Goal: Task Accomplishment & Management: Use online tool/utility

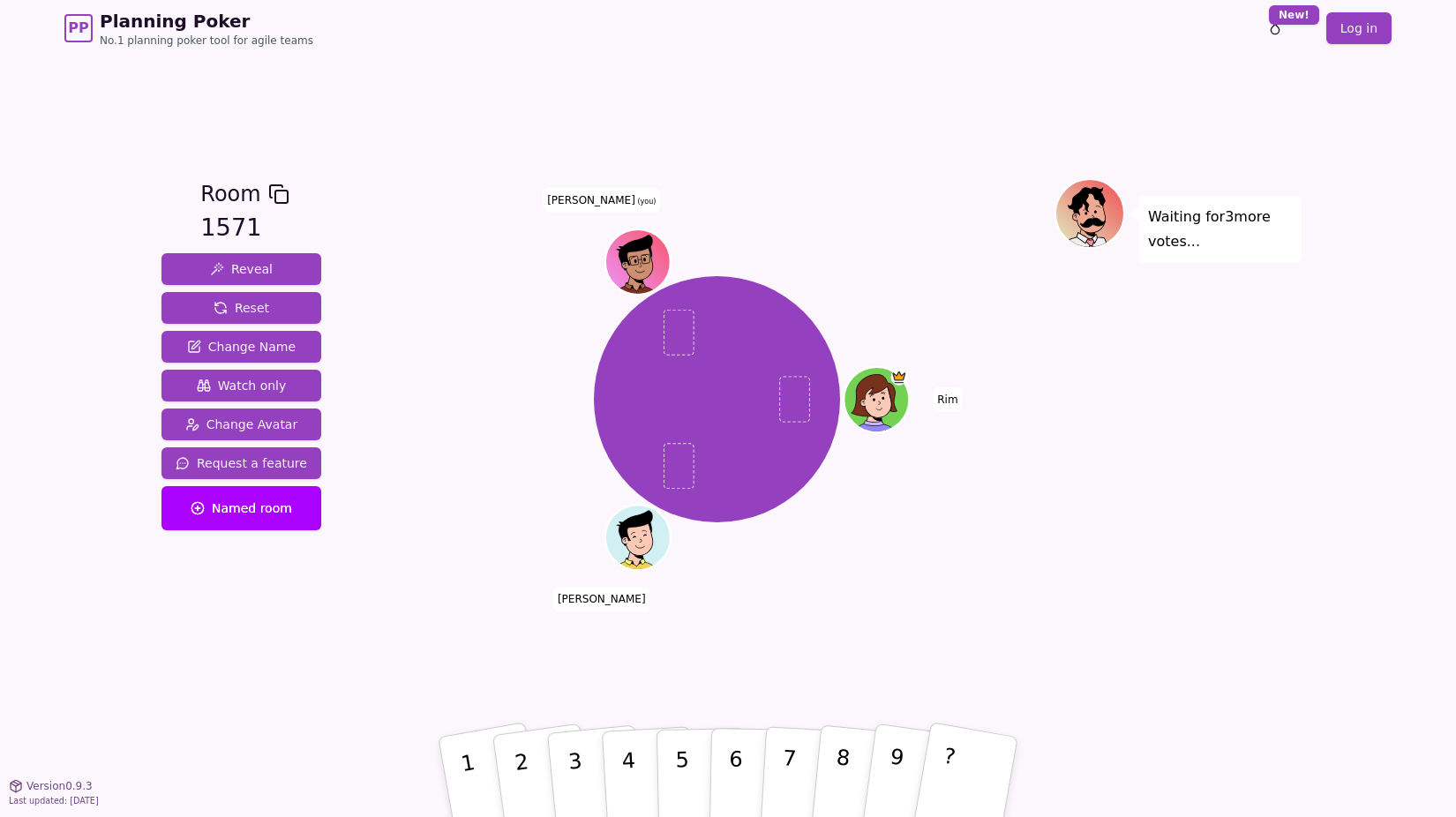
click at [264, 611] on div "Room 1571 Reveal Reset Change Name Watch only Change Avatar Request a feature N…" at bounding box center [241, 420] width 174 height 485
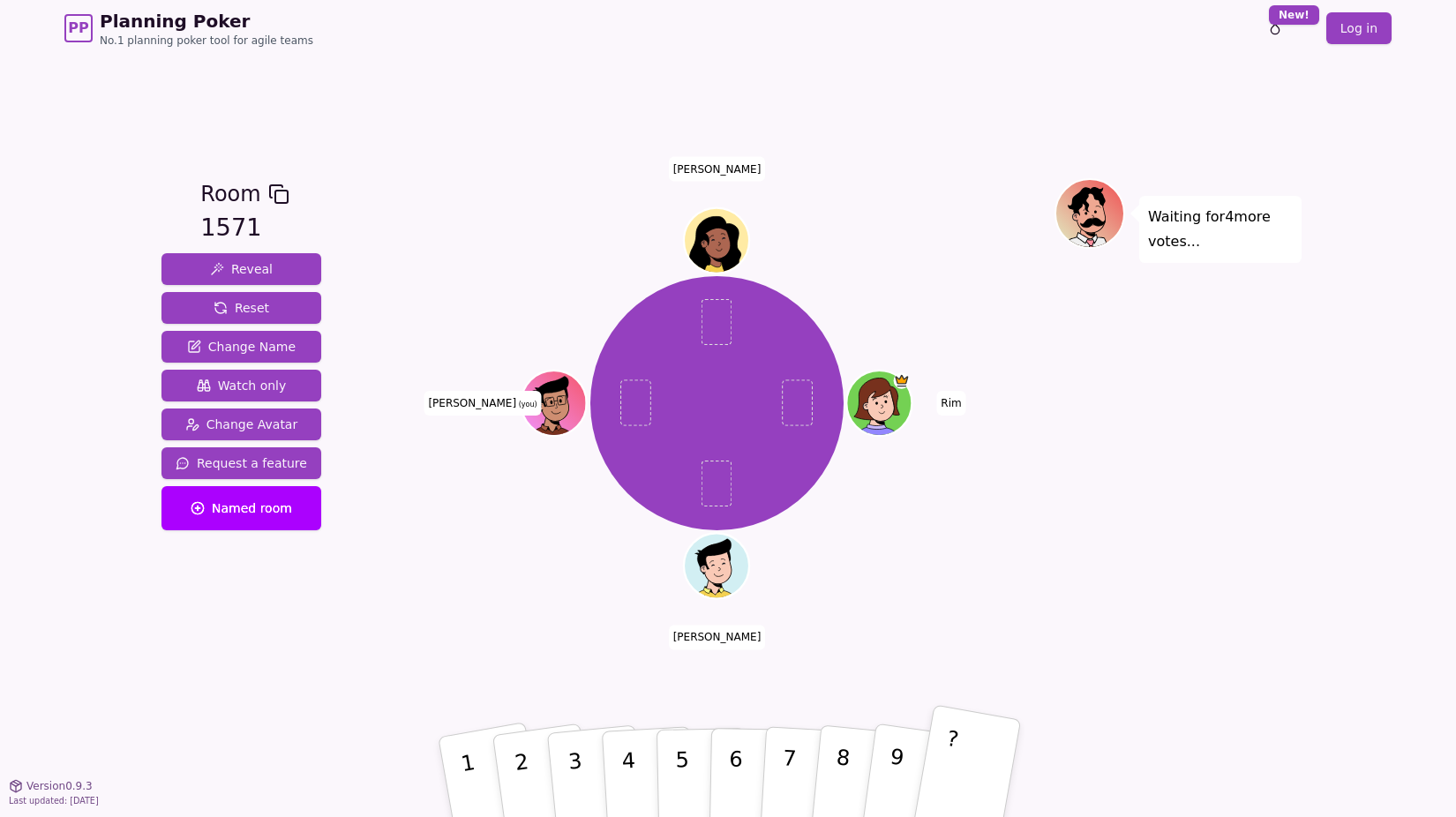
click at [948, 753] on p "?" at bounding box center [946, 774] width 27 height 97
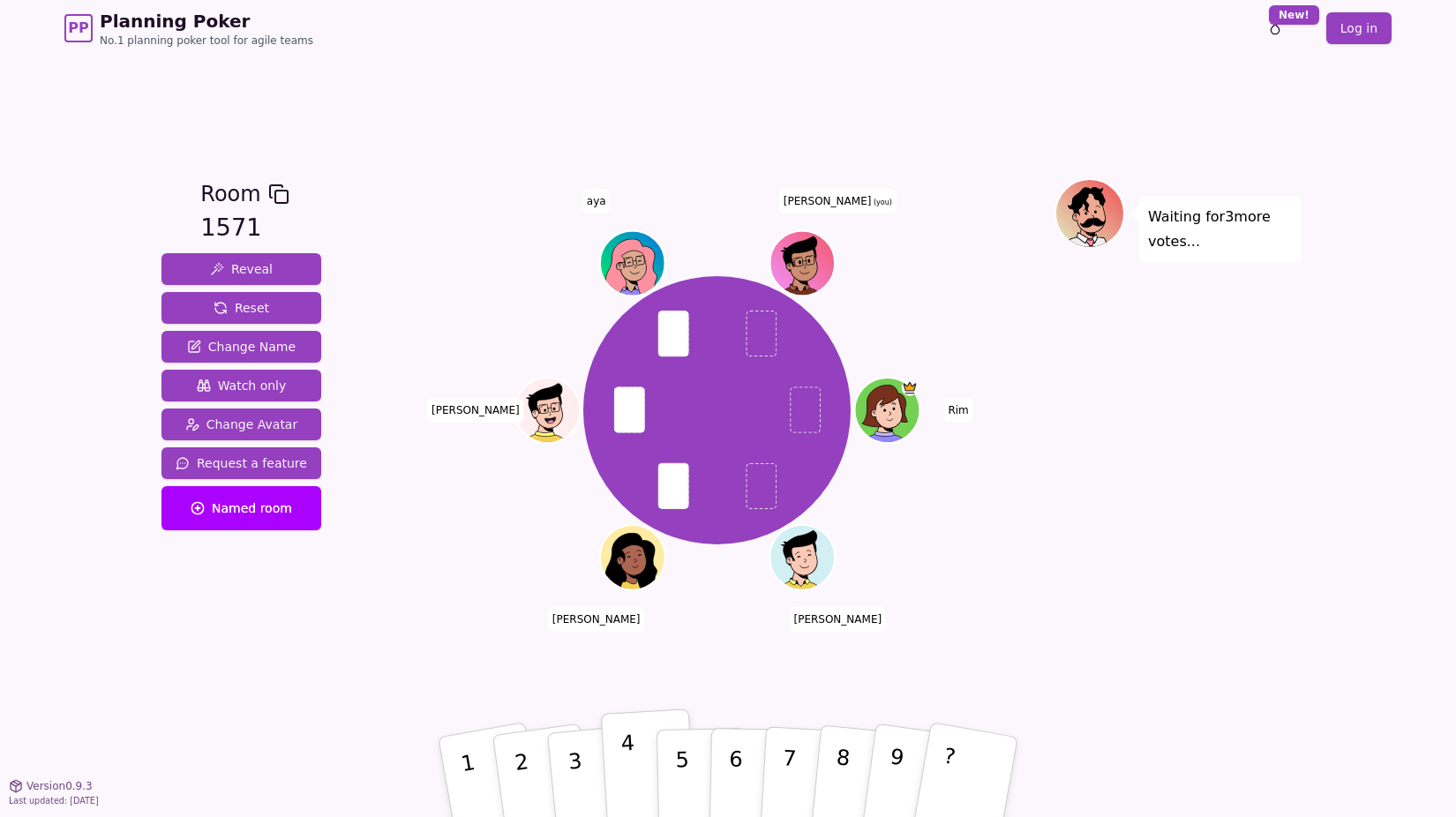
click at [629, 760] on p "4" at bounding box center [629, 779] width 20 height 97
click at [1012, 107] on div "Room 1571 Reveal Reset Change Name Watch only Change Avatar Request a feature N…" at bounding box center [728, 420] width 1147 height 729
click at [545, 752] on button "2" at bounding box center [542, 777] width 105 height 143
click at [1024, 552] on div "Rim [PERSON_NAME] [PERSON_NAME] aya [PERSON_NAME] (you)" at bounding box center [716, 410] width 675 height 401
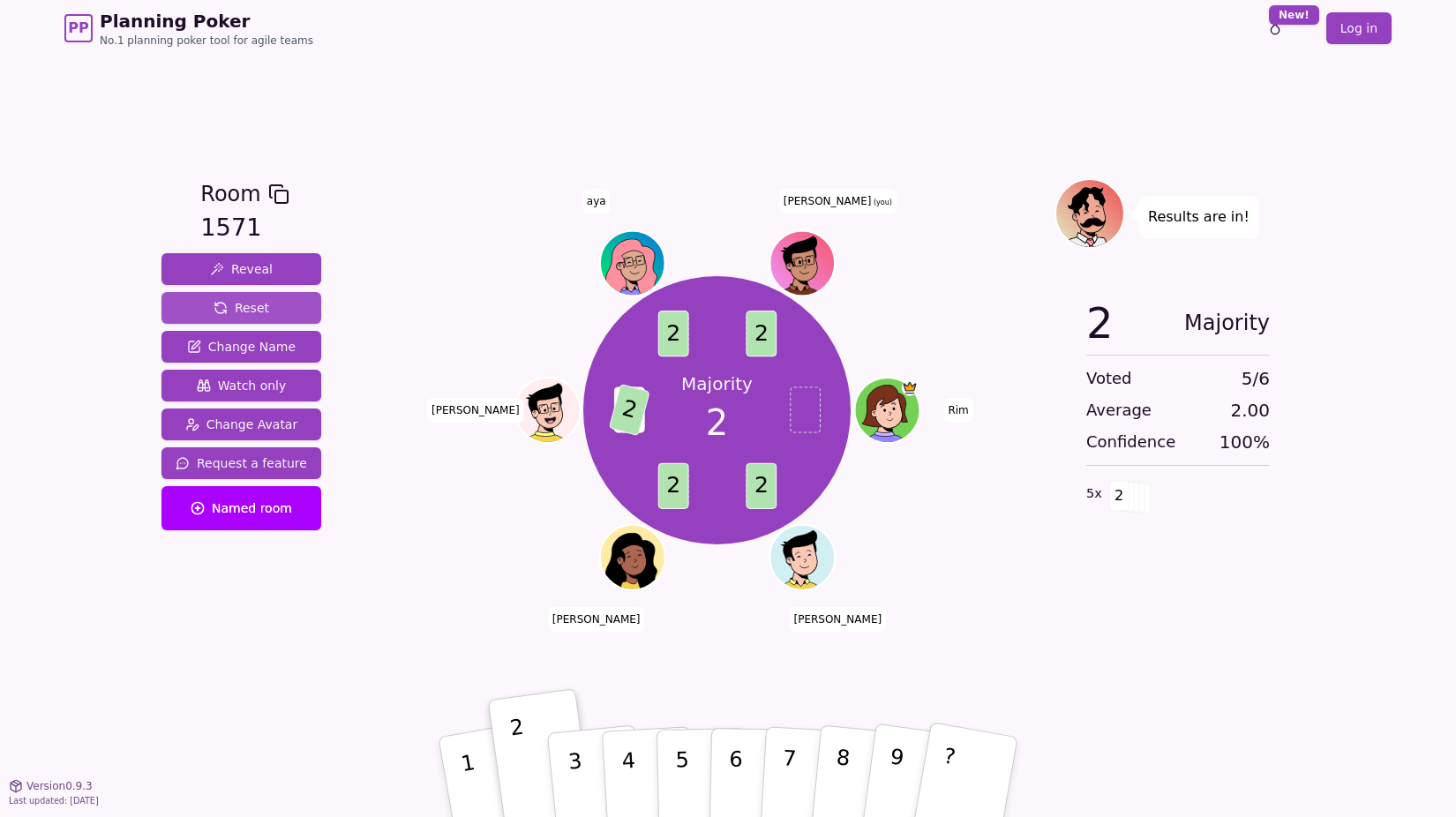
click at [226, 301] on span "Reset" at bounding box center [241, 308] width 55 height 18
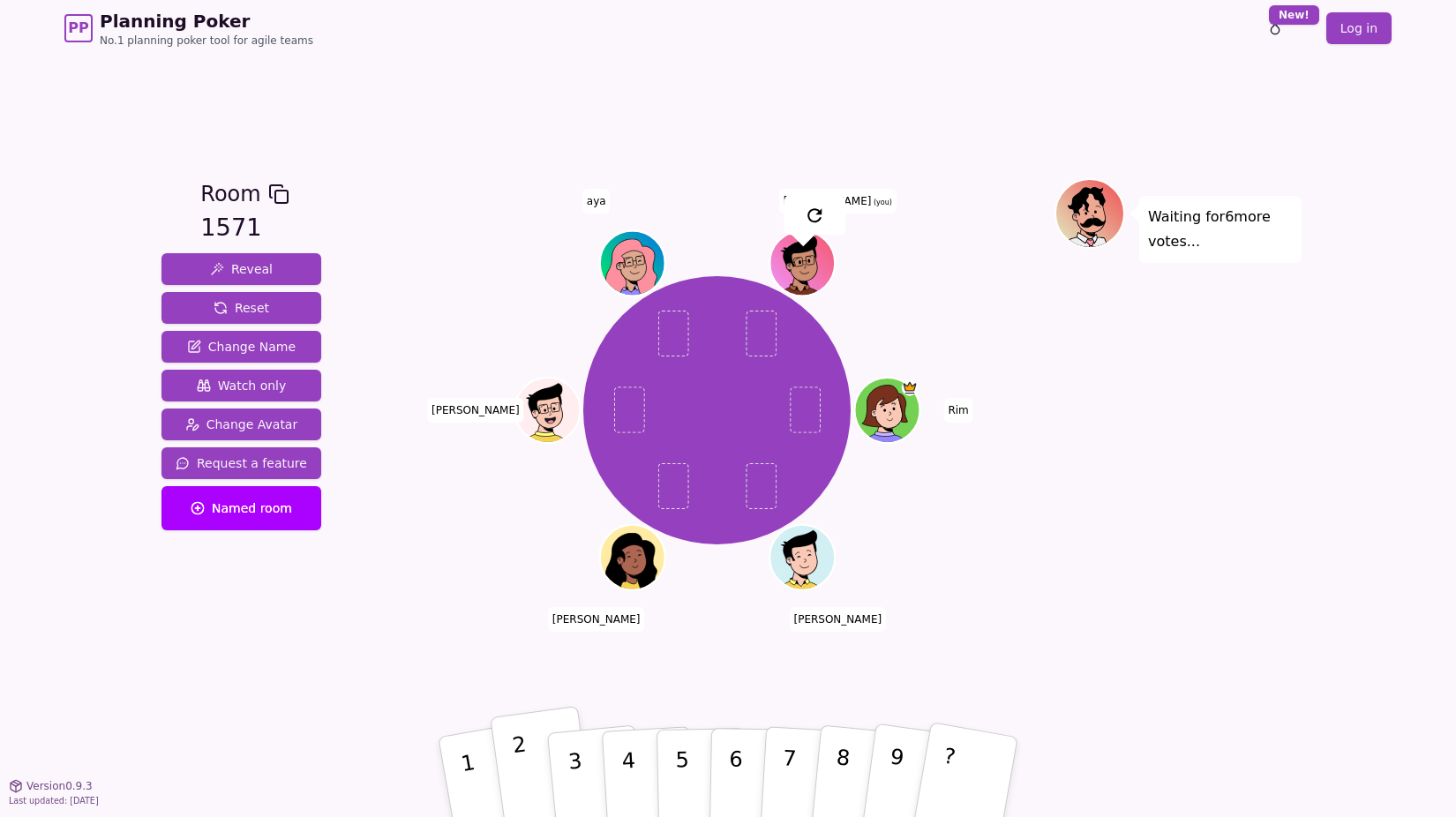
click at [537, 765] on button "2" at bounding box center [542, 777] width 105 height 143
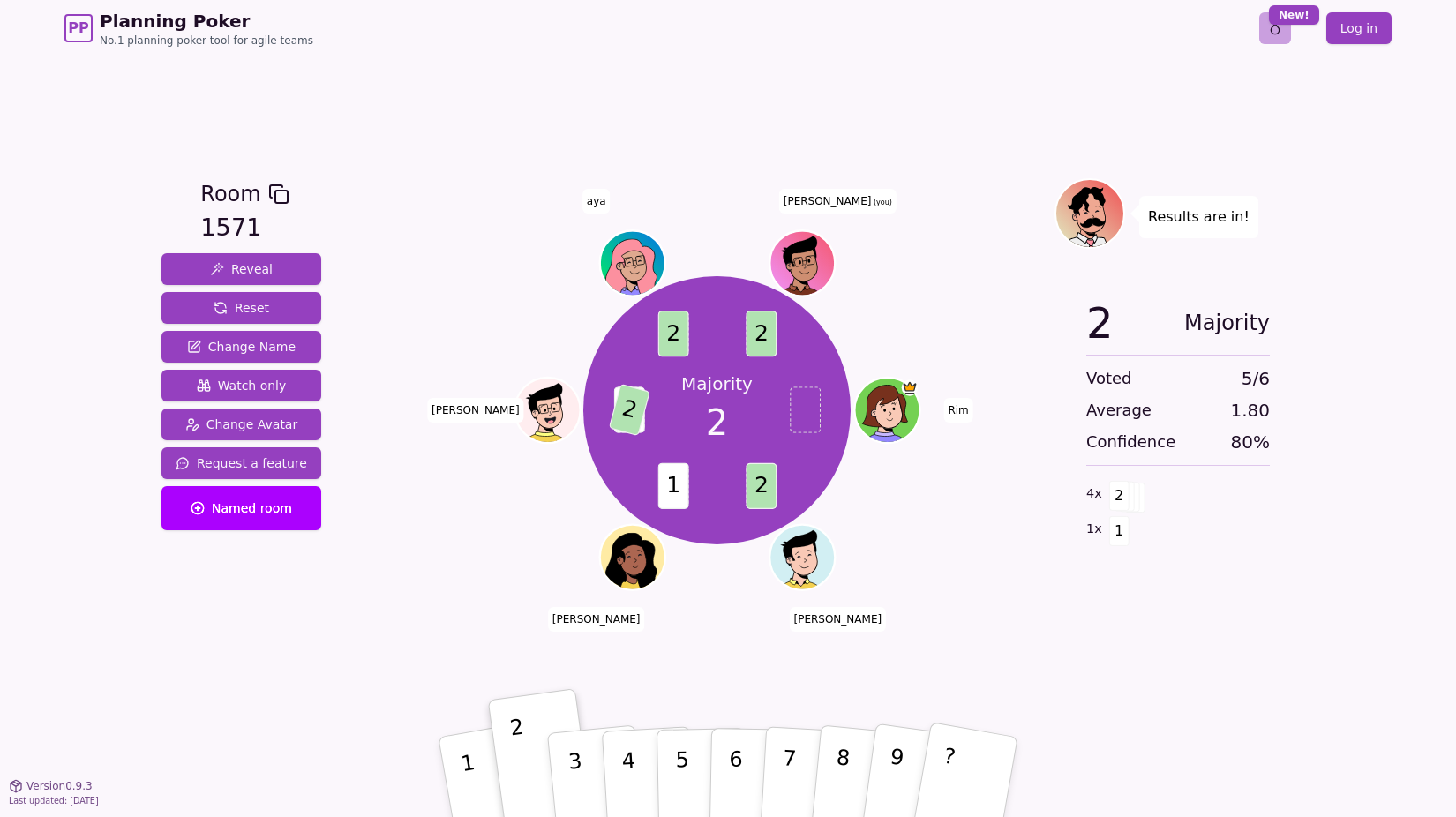
click at [1282, 26] on html "PP Planning Poker No.1 planning poker tool for agile teams Toggle theme New! Lo…" at bounding box center [728, 408] width 1456 height 817
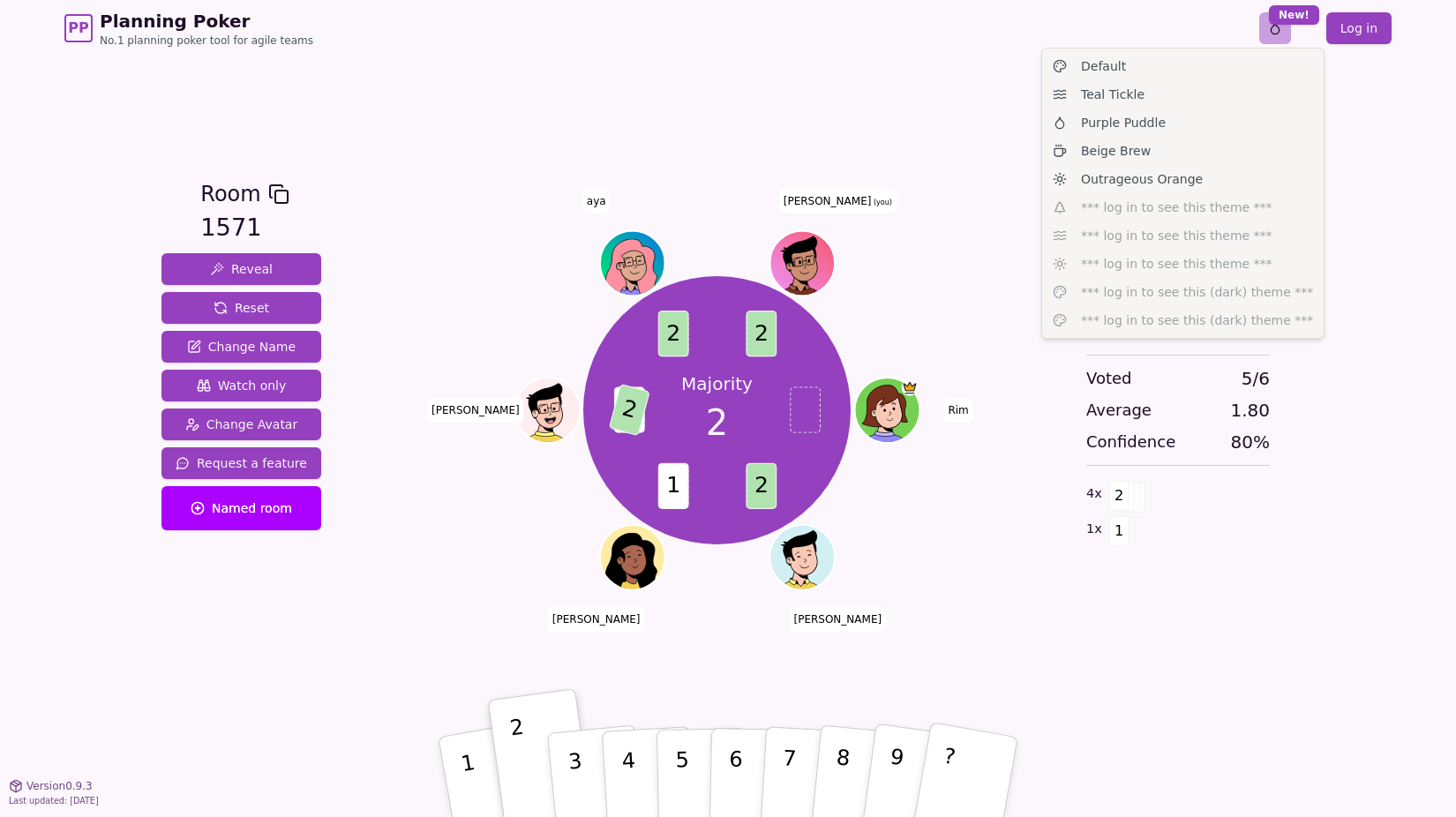
click at [1282, 26] on html "PP Planning Poker No.1 planning poker tool for agile teams Toggle theme New! Lo…" at bounding box center [728, 408] width 1456 height 817
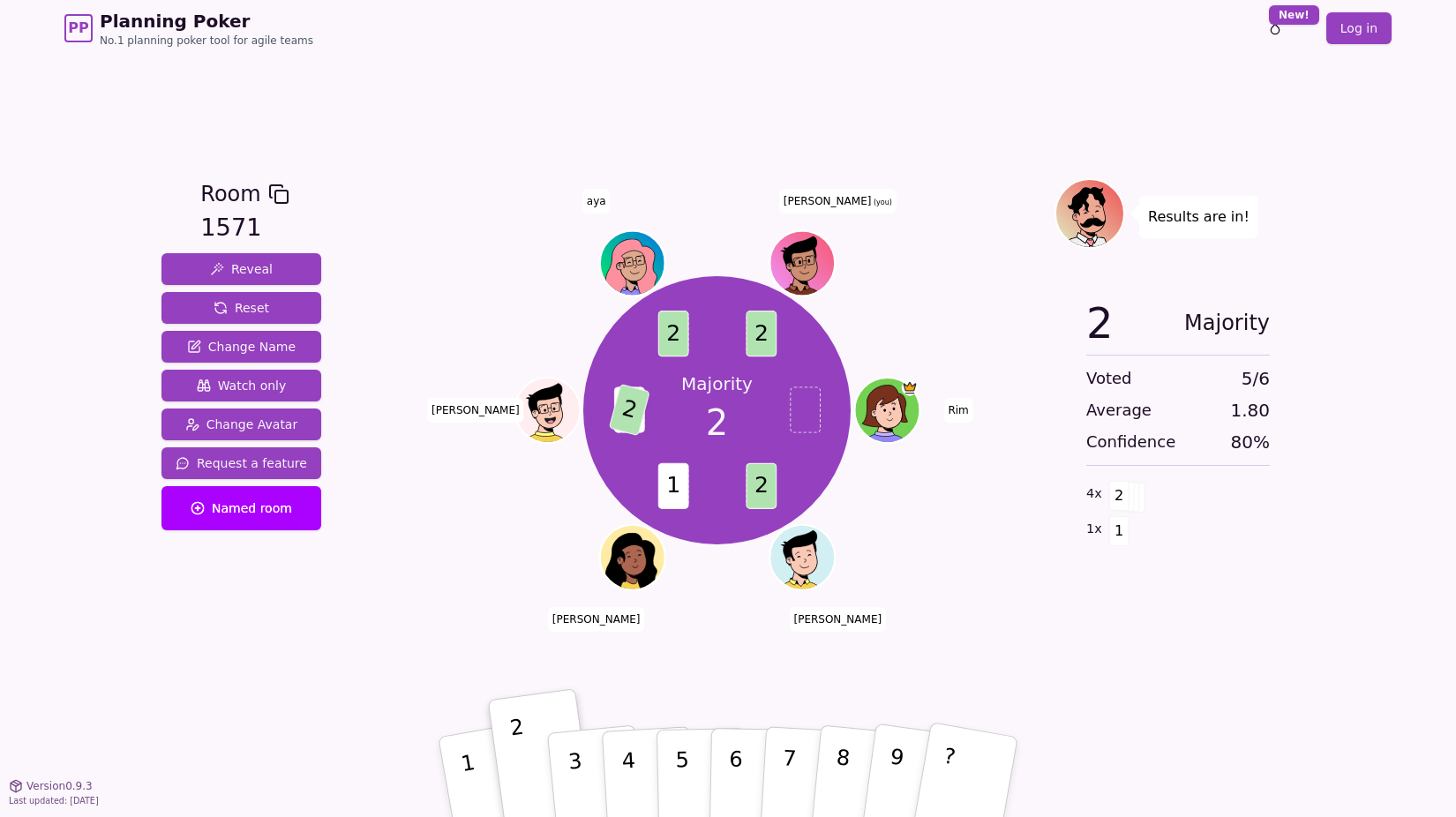
click at [1092, 34] on div "PP Planning Poker No.1 planning poker tool for agile teams Toggle theme New! Lo…" at bounding box center [728, 28] width 1327 height 56
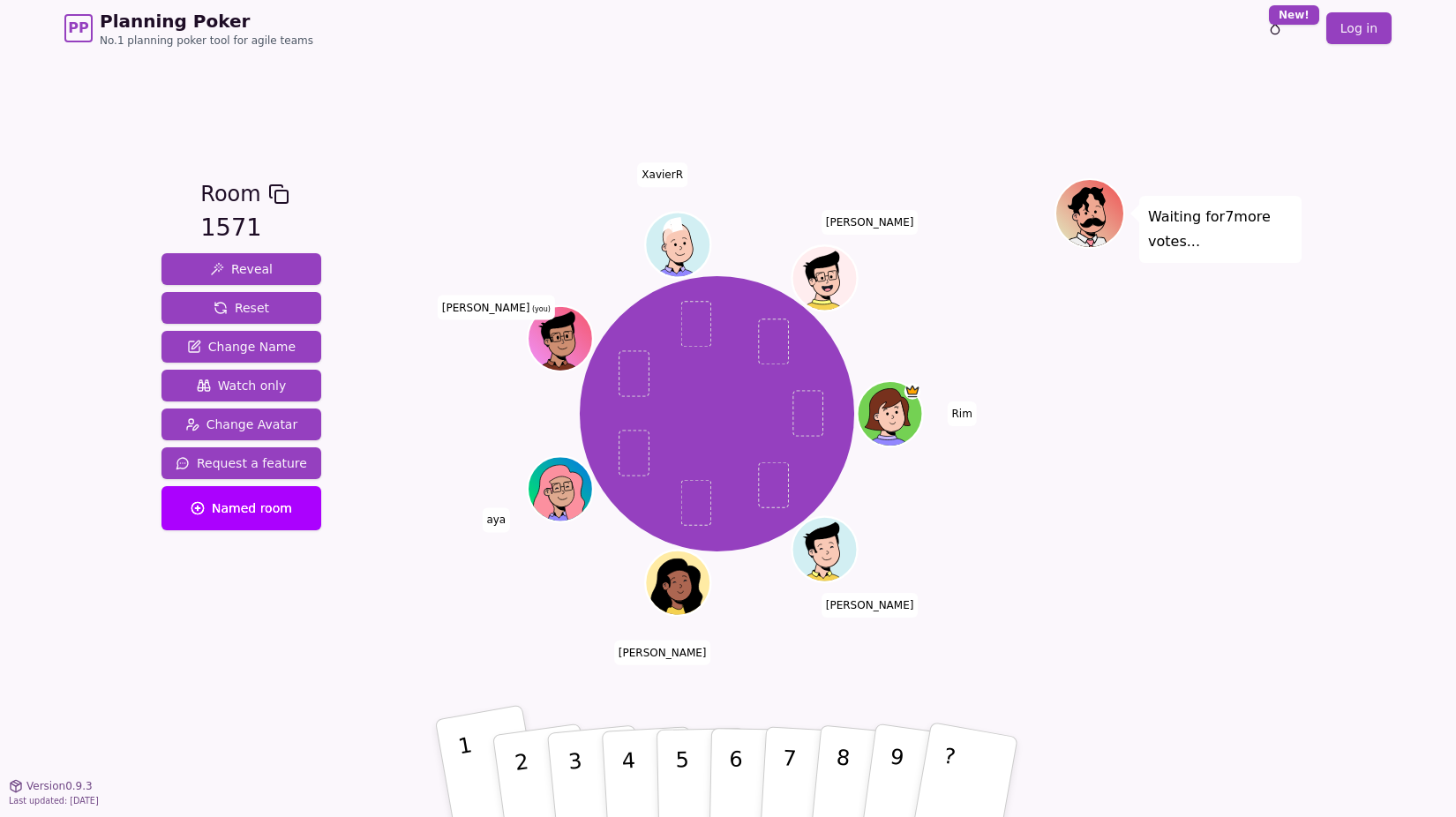
click at [473, 757] on button "1" at bounding box center [491, 776] width 111 height 145
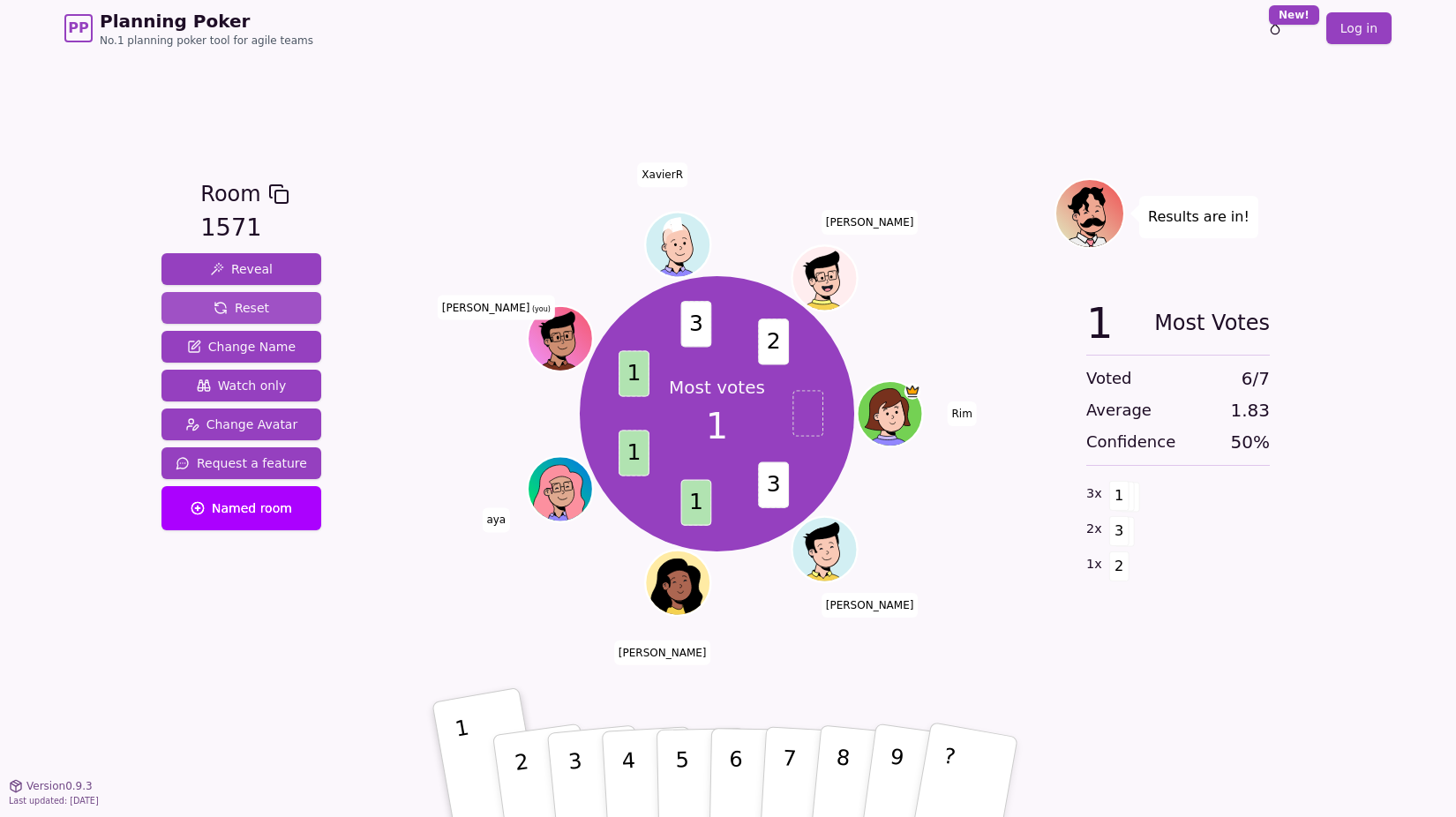
click at [214, 302] on span "Reset" at bounding box center [241, 308] width 55 height 18
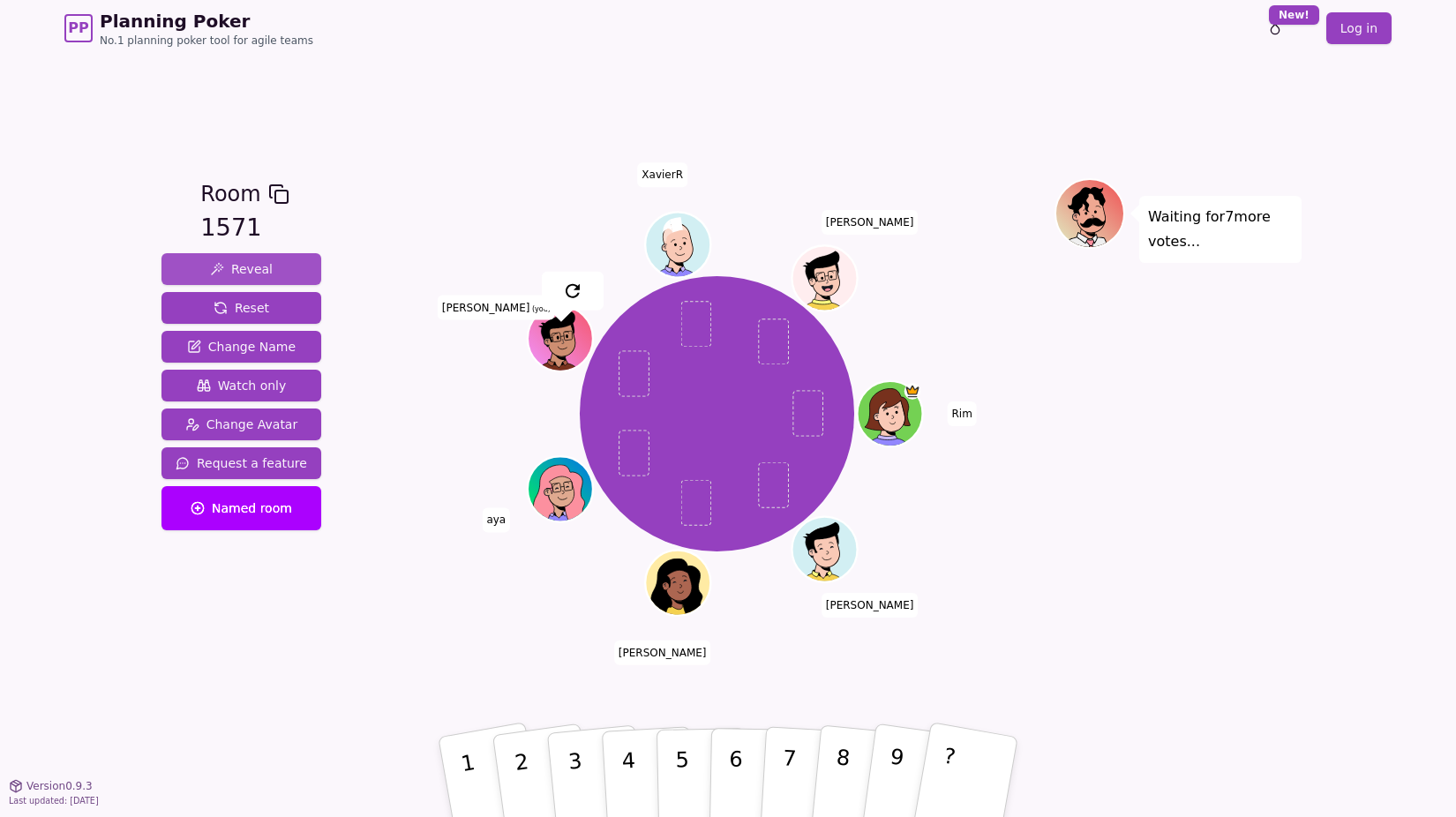
click at [245, 280] on button "Reveal" at bounding box center [241, 269] width 159 height 32
click at [557, 782] on button "3" at bounding box center [595, 778] width 100 height 141
click at [203, 303] on button "Reset" at bounding box center [241, 308] width 159 height 32
click at [561, 771] on button "3" at bounding box center [595, 778] width 100 height 141
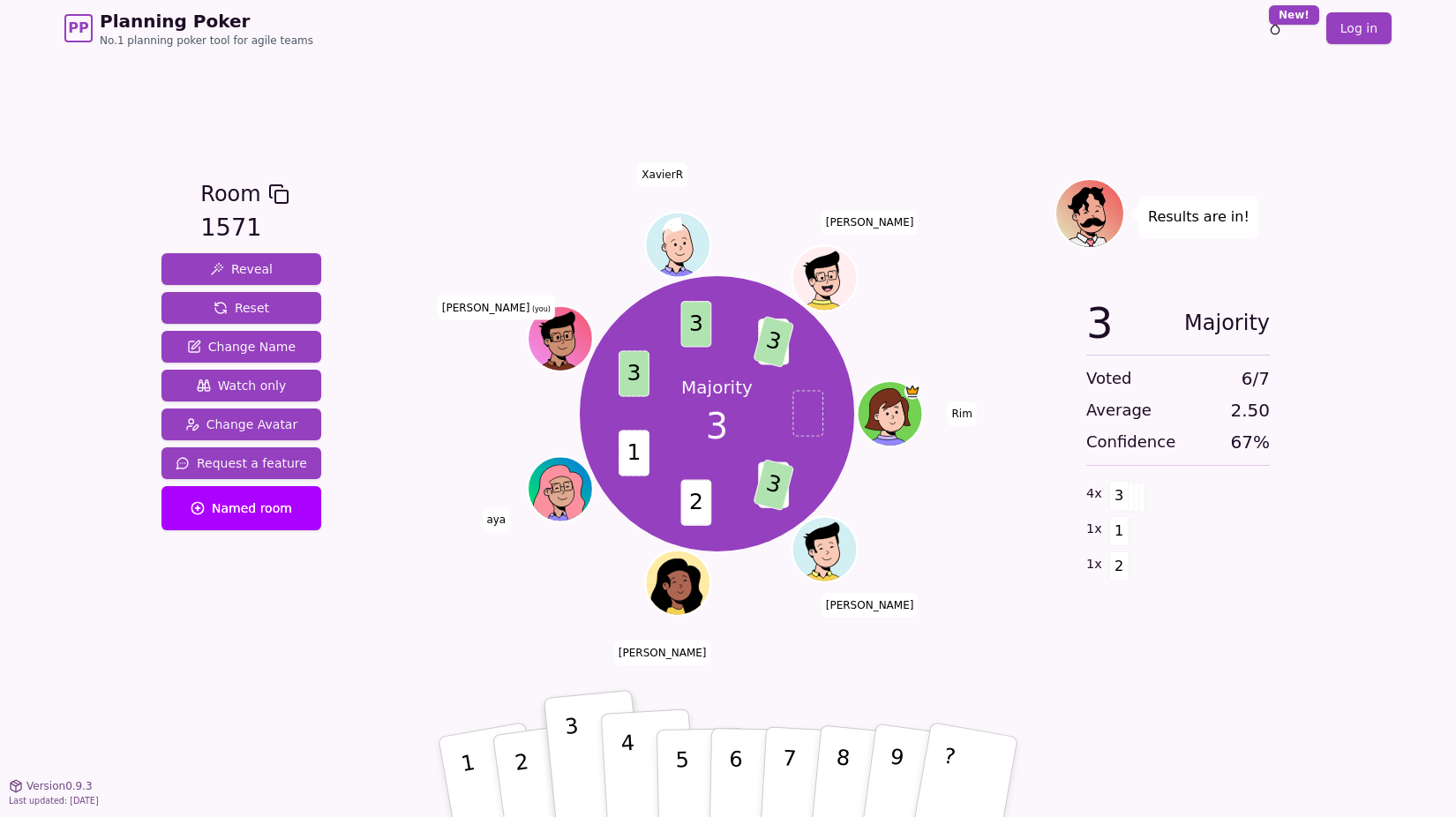
click at [610, 754] on button "4" at bounding box center [648, 777] width 97 height 138
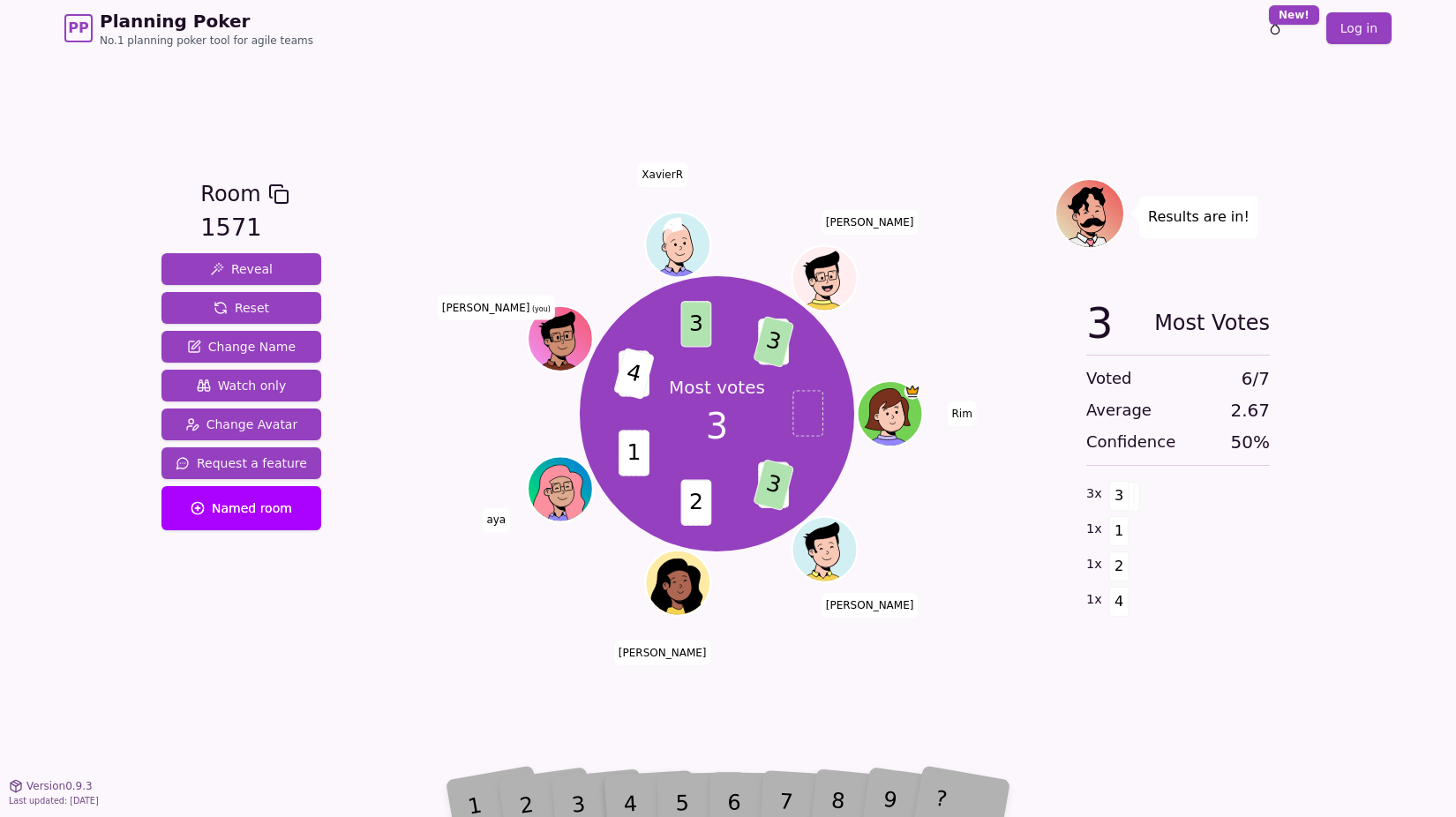
click at [393, 101] on div "Room 1571 Reveal Reset Change Name Watch only Change Avatar Request a feature N…" at bounding box center [728, 420] width 1147 height 729
